Goal: Check status: Check status

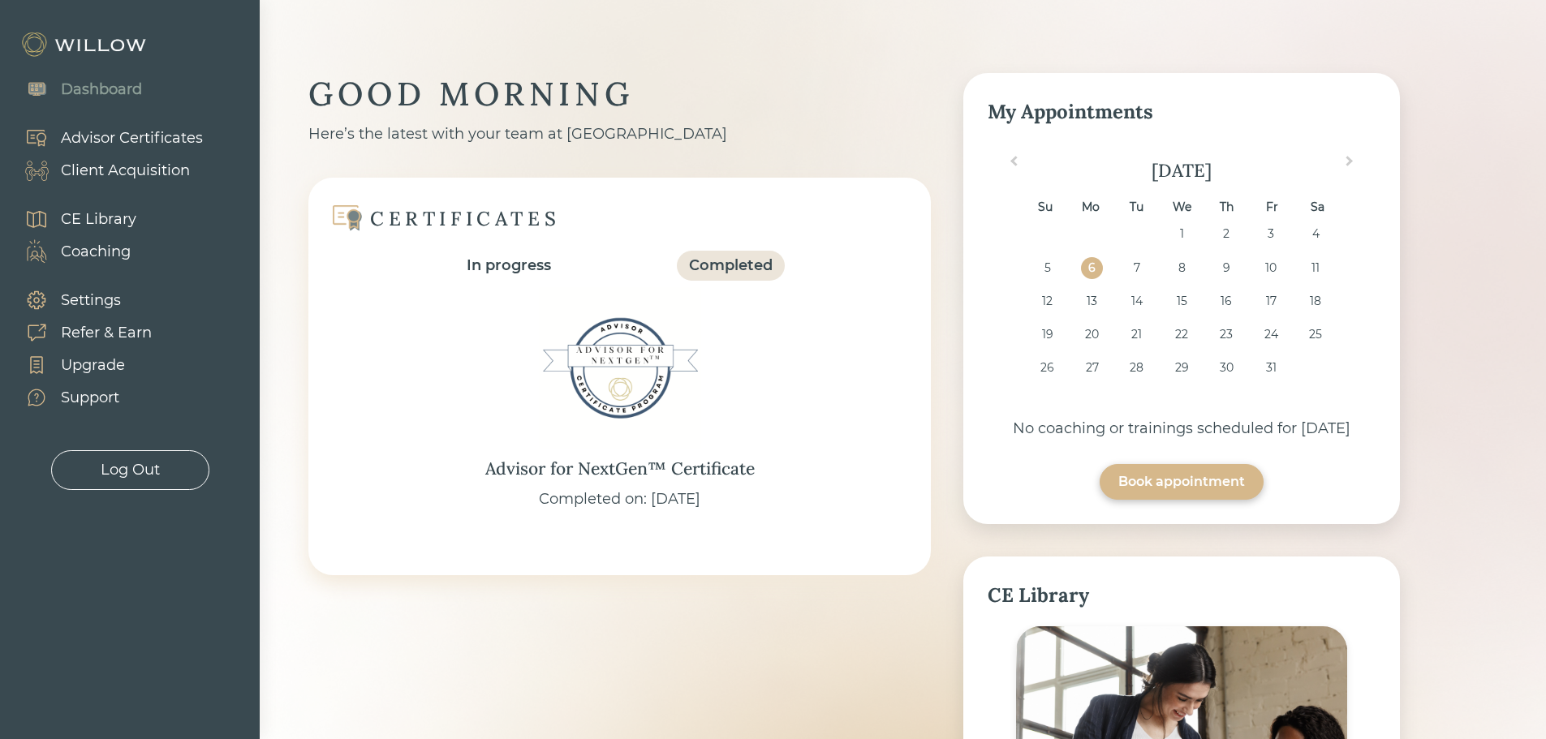
click at [121, 171] on div "Client Acquisition" at bounding box center [125, 171] width 129 height 22
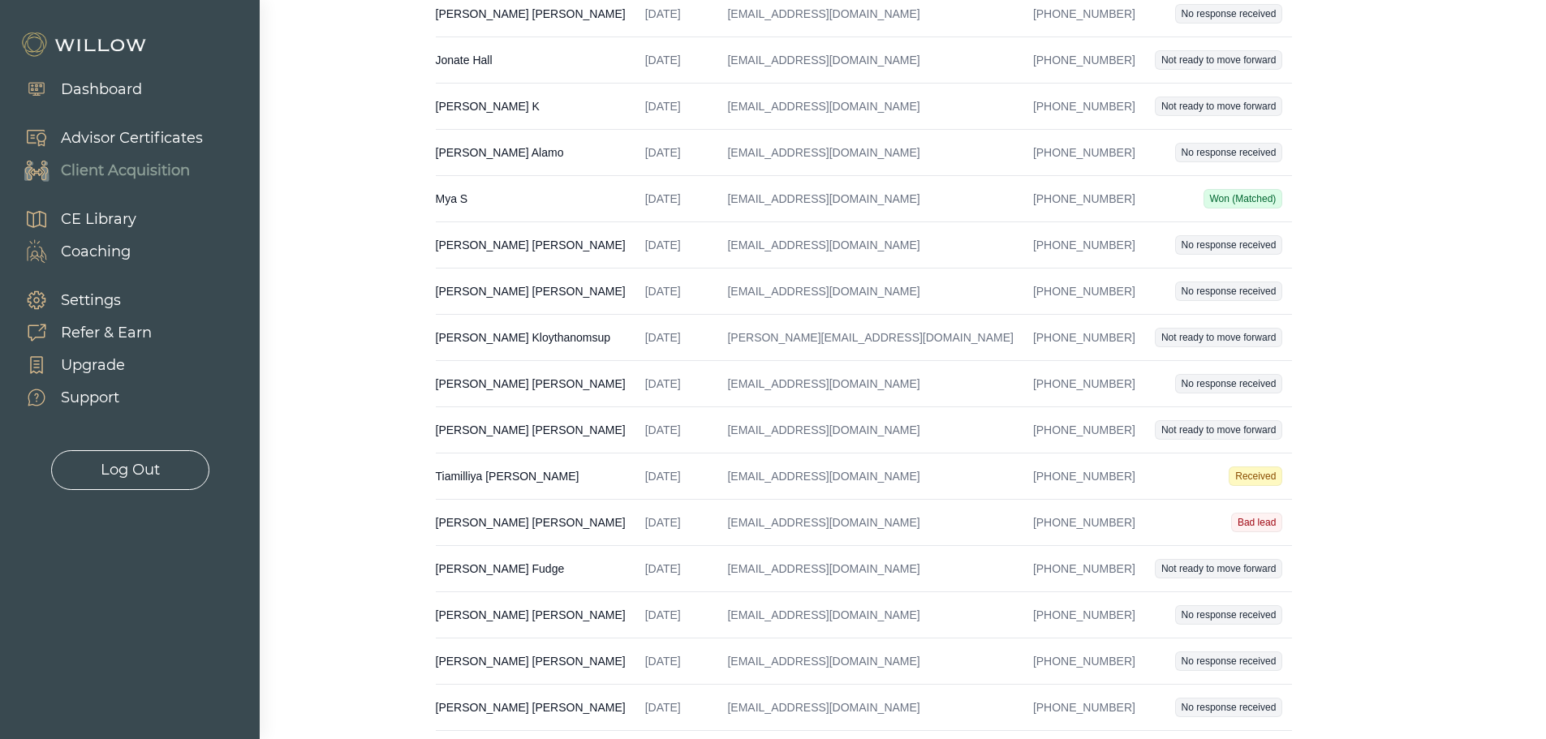
scroll to position [457, 0]
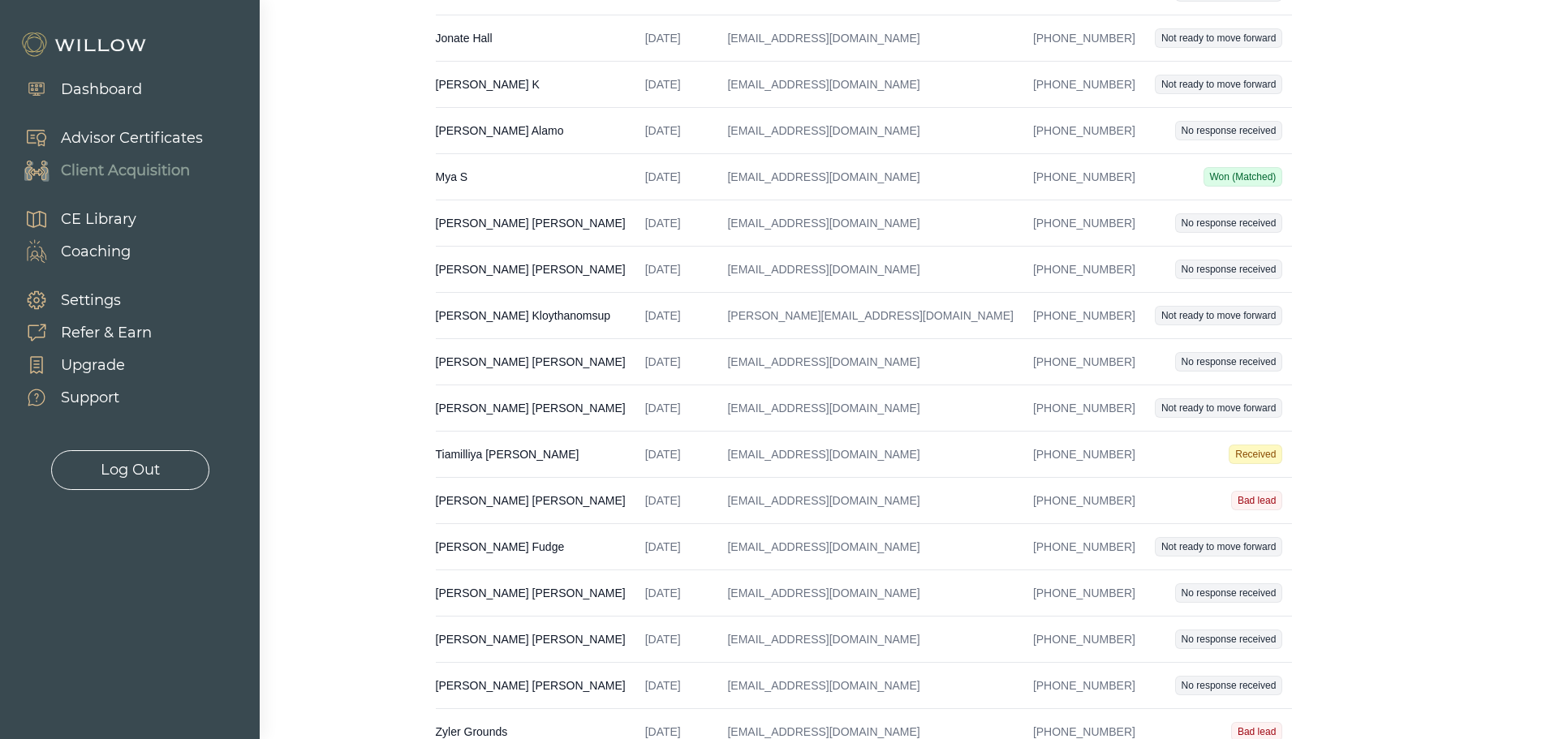
click at [556, 452] on td "[PERSON_NAME] Created on [DATE] Email [EMAIL_ADDRESS][DOMAIN_NAME] Phone [PHONE…" at bounding box center [536, 455] width 200 height 46
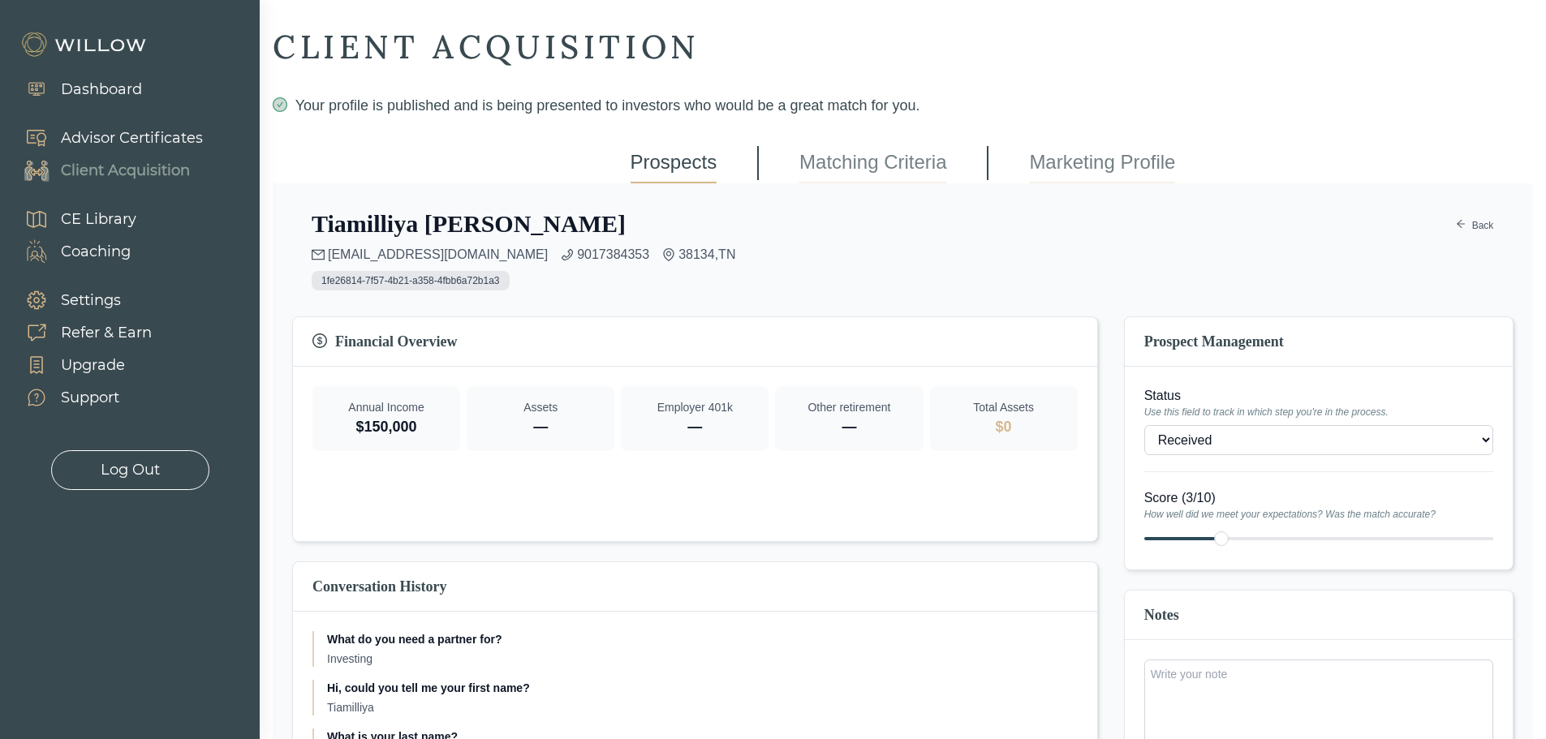
click at [1239, 442] on select "- Won (Matched) Received Bad lead Not ready to move forward No response receive…" at bounding box center [1319, 440] width 349 height 30
select select "2"
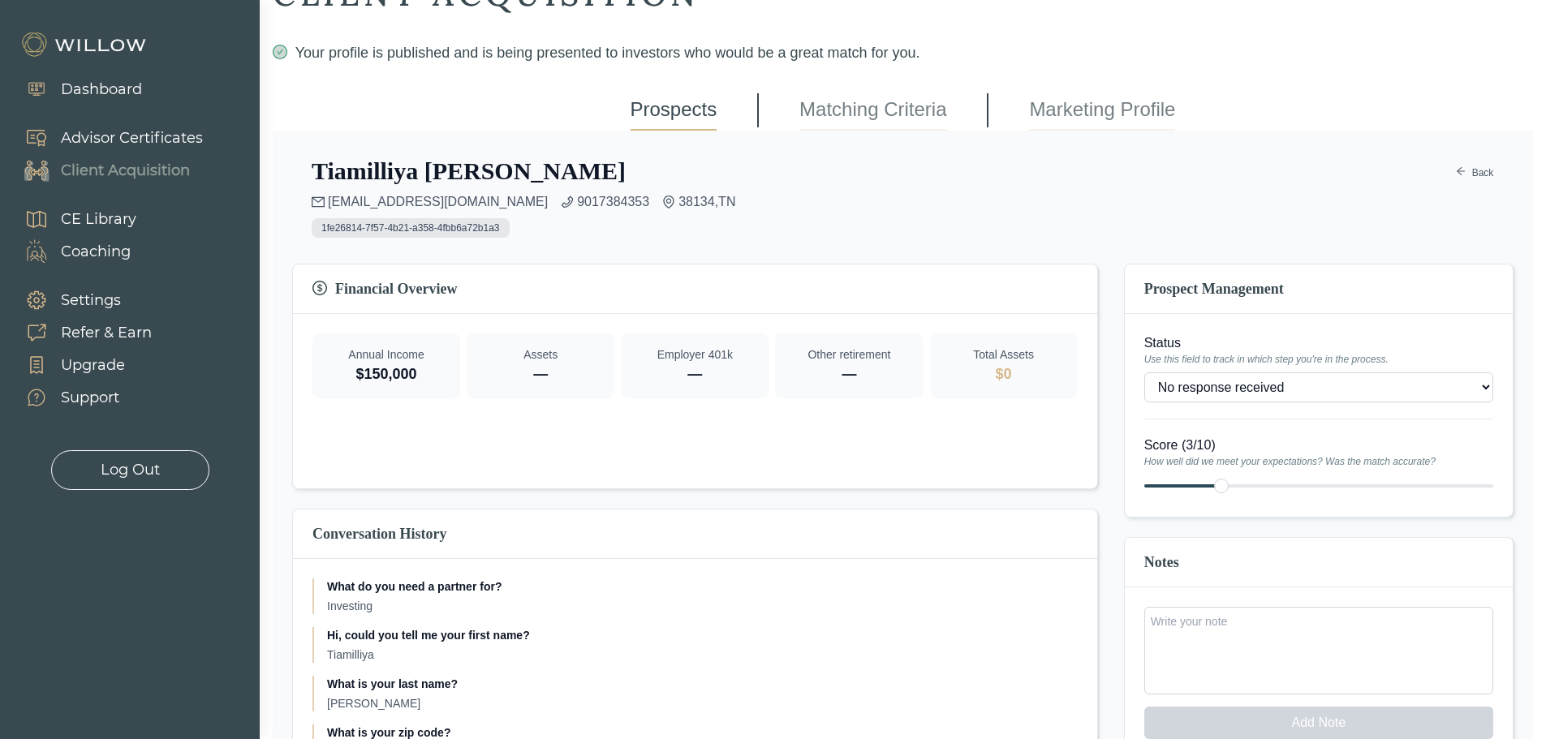
scroll to position [81, 0]
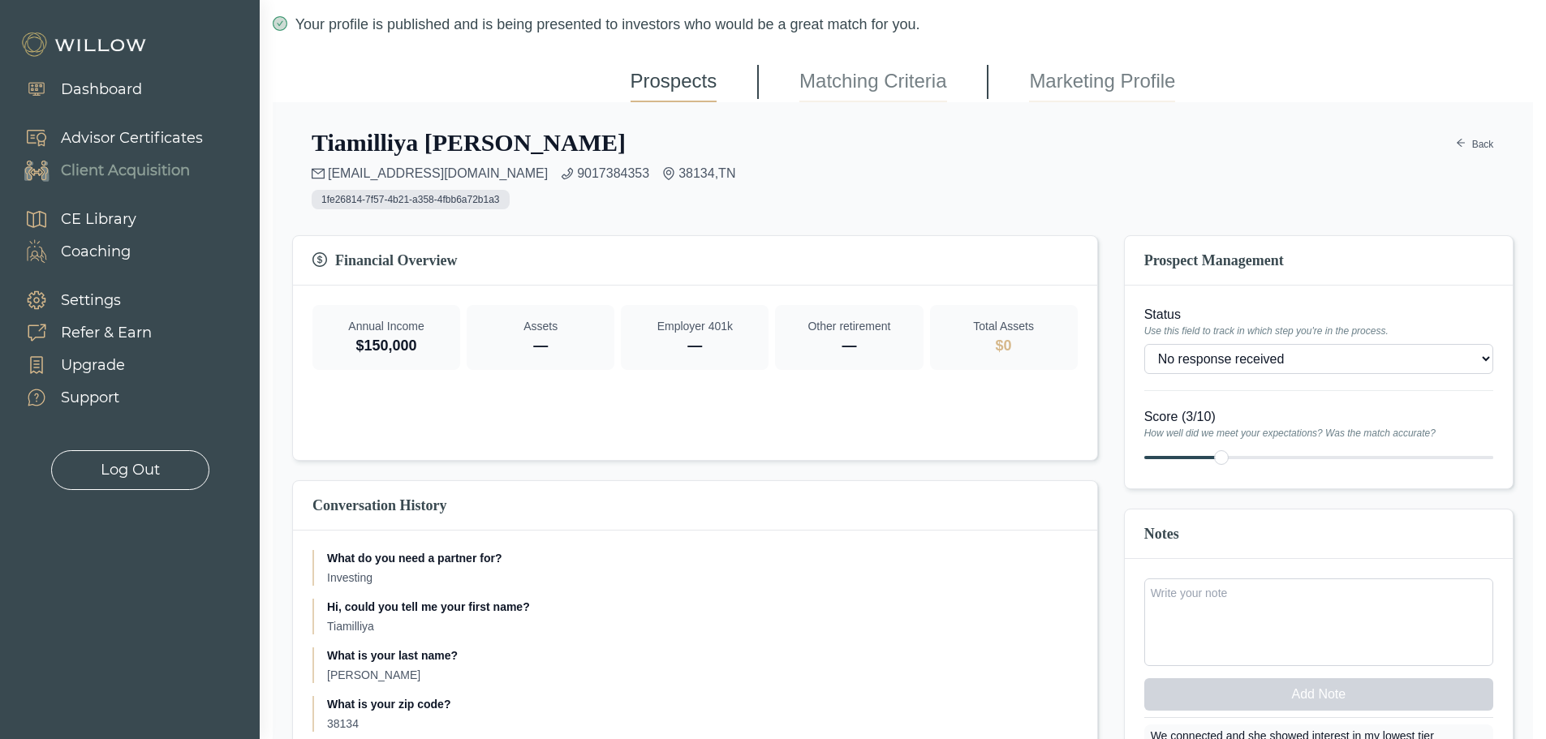
click at [1481, 140] on link "Back" at bounding box center [1474, 144] width 39 height 19
